Goal: Information Seeking & Learning: Find specific fact

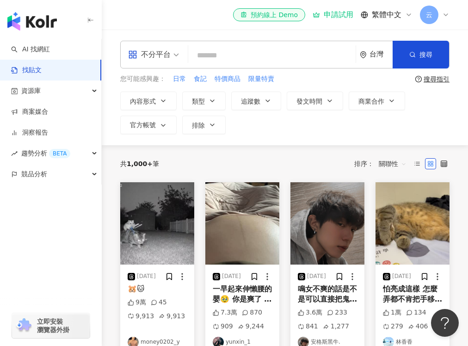
drag, startPoint x: 0, startPoint y: 0, endPoint x: 212, endPoint y: 56, distance: 219.3
click at [212, 56] on input "search" at bounding box center [272, 55] width 160 height 20
paste input "**********"
type input "**********"
click at [421, 54] on span "搜尋" at bounding box center [426, 54] width 13 height 7
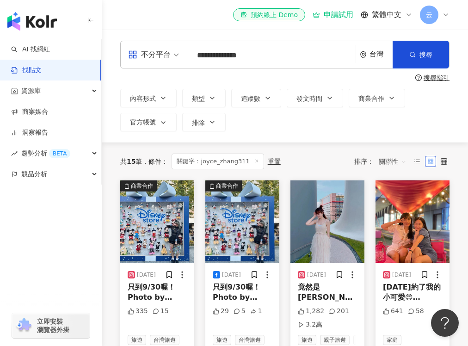
click at [293, 55] on input "**********" at bounding box center [272, 55] width 160 height 20
click at [174, 53] on span "不分平台" at bounding box center [153, 54] width 51 height 15
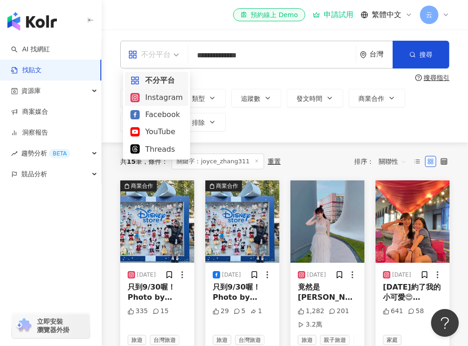
click at [167, 103] on div "Instagram" at bounding box center [156, 98] width 52 height 12
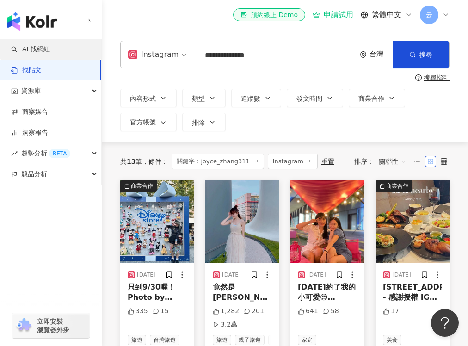
click at [37, 47] on link "AI 找網紅" at bounding box center [30, 49] width 39 height 9
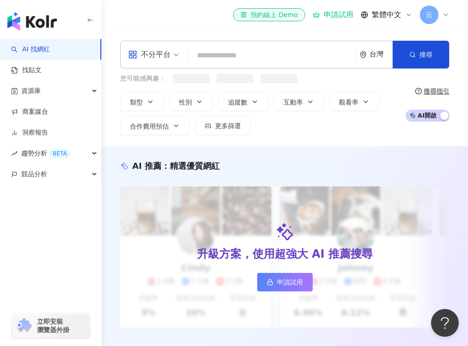
click at [239, 57] on input "search" at bounding box center [272, 56] width 160 height 18
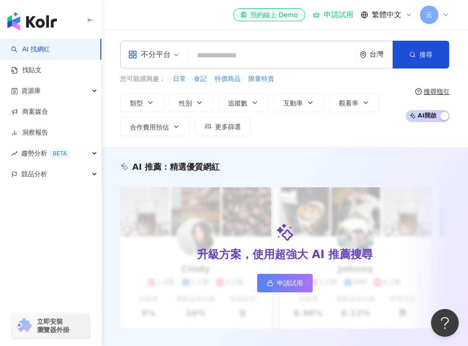
type input "**********"
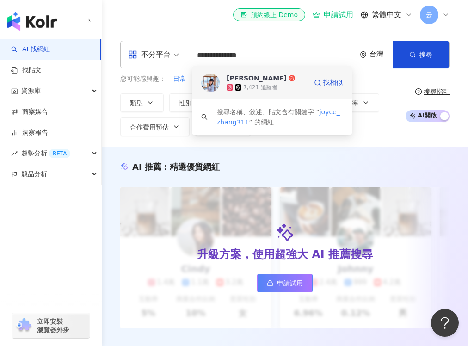
click at [239, 78] on div "[PERSON_NAME]" at bounding box center [257, 78] width 60 height 9
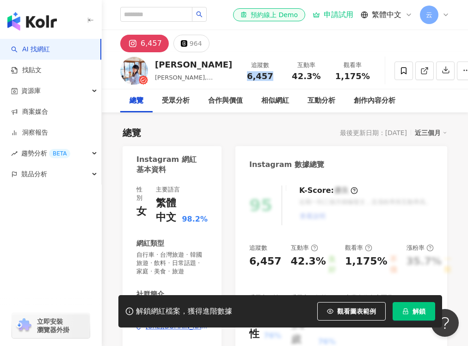
drag, startPoint x: 244, startPoint y: 75, endPoint x: 221, endPoint y: 78, distance: 23.2
click at [242, 78] on div "6,457" at bounding box center [259, 76] width 35 height 9
copy span "6,457"
drag, startPoint x: 266, startPoint y: 79, endPoint x: 293, endPoint y: 81, distance: 27.9
click at [293, 81] on div "追蹤數 6,457 互動率 42.3% 觀看率 1,175%" at bounding box center [306, 70] width 139 height 27
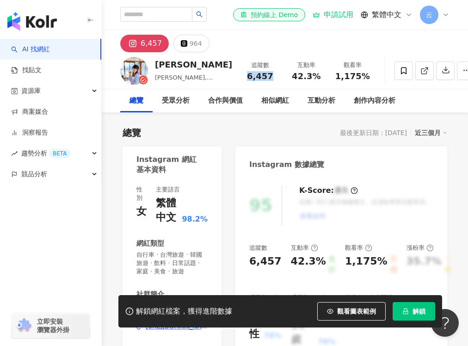
drag, startPoint x: 293, startPoint y: 81, endPoint x: 221, endPoint y: 81, distance: 72.2
click at [237, 81] on div "追蹤數 6,457 互動率 42.3% 觀看率 1,175%" at bounding box center [306, 70] width 139 height 27
copy span "6,457"
click at [237, 38] on div "6,457 964" at bounding box center [285, 41] width 366 height 22
drag, startPoint x: 293, startPoint y: 77, endPoint x: 263, endPoint y: 76, distance: 30.1
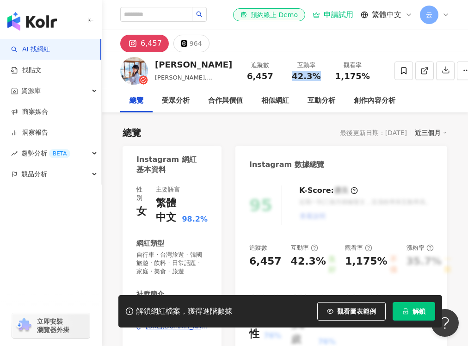
click at [289, 76] on div "42.3%" at bounding box center [306, 76] width 35 height 9
copy span "42.3%"
click at [345, 35] on div "6,457 964" at bounding box center [285, 41] width 366 height 22
drag, startPoint x: 341, startPoint y: 77, endPoint x: 312, endPoint y: 77, distance: 28.7
click at [335, 77] on span "1,175%" at bounding box center [352, 76] width 35 height 9
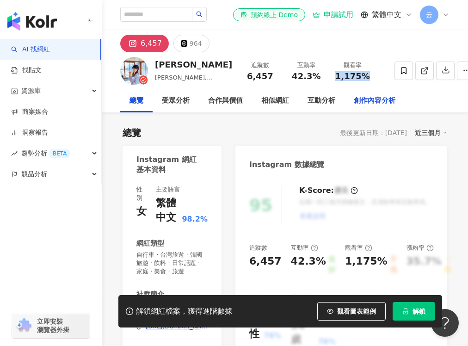
copy span "1,175%"
click at [321, 37] on div "6,457 964" at bounding box center [285, 41] width 366 height 22
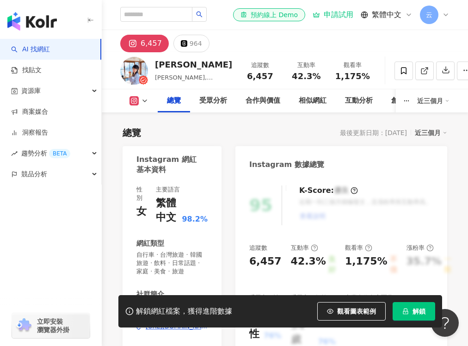
scroll to position [93, 0]
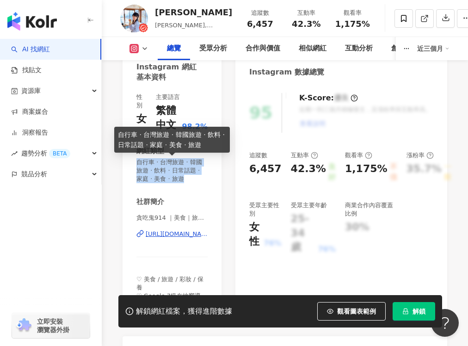
drag, startPoint x: 137, startPoint y: 162, endPoint x: 203, endPoint y: 182, distance: 69.0
click at [203, 182] on span "自行車 · 台灣旅遊 · 韓國旅遊 · 飲料 · 日常話題 · 家庭 · 美食 · 旅遊" at bounding box center [171, 170] width 71 height 25
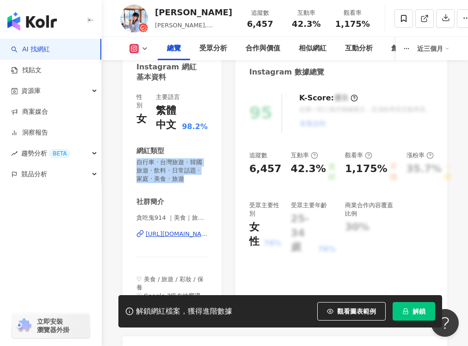
copy span "自行車 · 台灣旅遊 · 韓國旅遊 · 飲料 · 日常話題 · 家庭 · 美食 · 旅遊"
